Goal: Navigation & Orientation: Find specific page/section

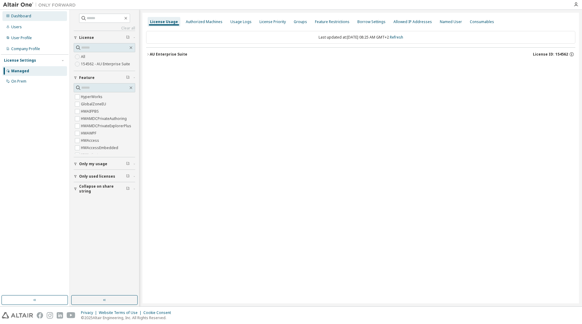
click at [19, 16] on div "Dashboard" at bounding box center [21, 16] width 20 height 5
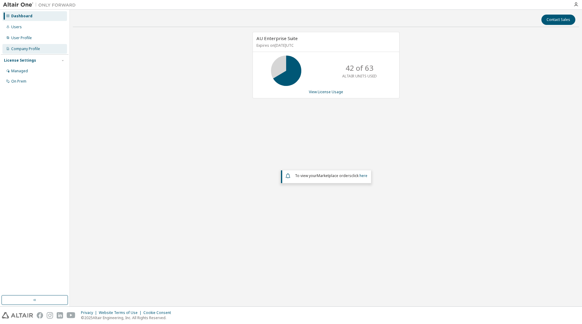
click at [24, 50] on div "Company Profile" at bounding box center [25, 48] width 29 height 5
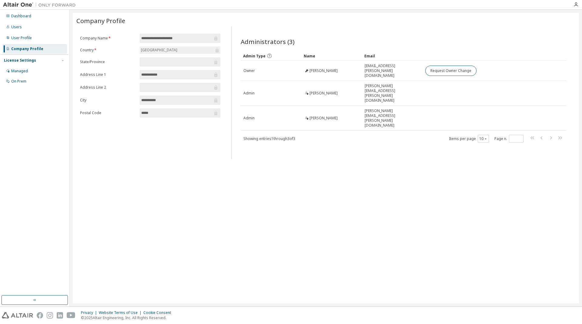
click at [22, 5] on img at bounding box center [41, 5] width 76 height 6
click at [30, 14] on div "Dashboard" at bounding box center [21, 16] width 20 height 5
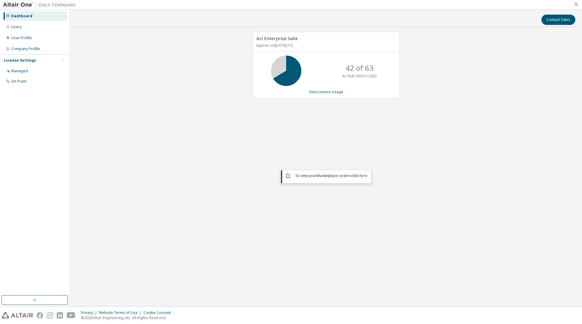
click at [578, 4] on icon "button" at bounding box center [576, 4] width 5 height 5
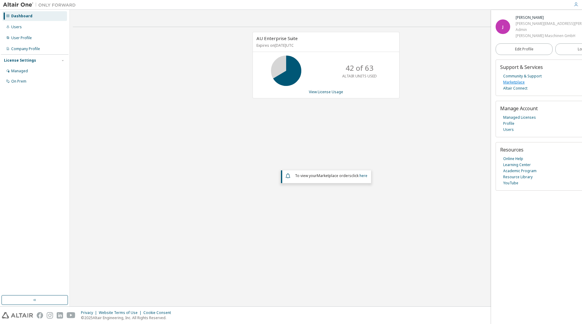
click at [520, 79] on link "Marketplace" at bounding box center [514, 82] width 22 height 6
